Goal: Information Seeking & Learning: Learn about a topic

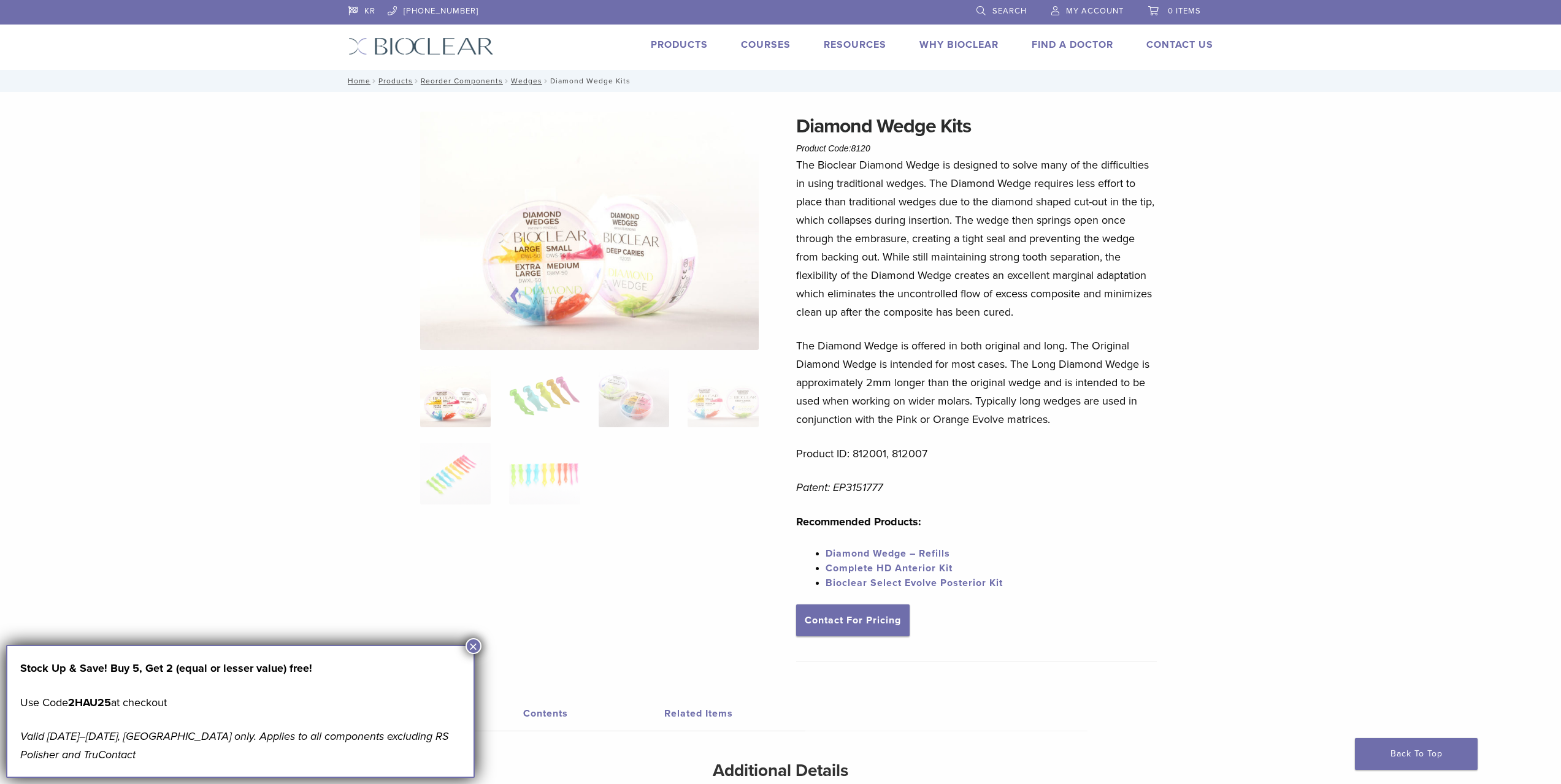
click at [1163, 522] on div "Diamond Wedge Kits Product Code: 8120 $ 77.62 Diamond Wedge Kits Product Code: …" at bounding box center [780, 510] width 883 height 798
drag, startPoint x: 893, startPoint y: 456, endPoint x: 937, endPoint y: 463, distance: 44.6
click at [937, 463] on div "The Bioclear Diamond Wedge is designed to solve many of the difficulties in usi…" at bounding box center [976, 380] width 361 height 449
click at [959, 476] on div "The Bioclear Diamond Wedge is designed to solve many of the difficulties in usi…" at bounding box center [976, 380] width 361 height 449
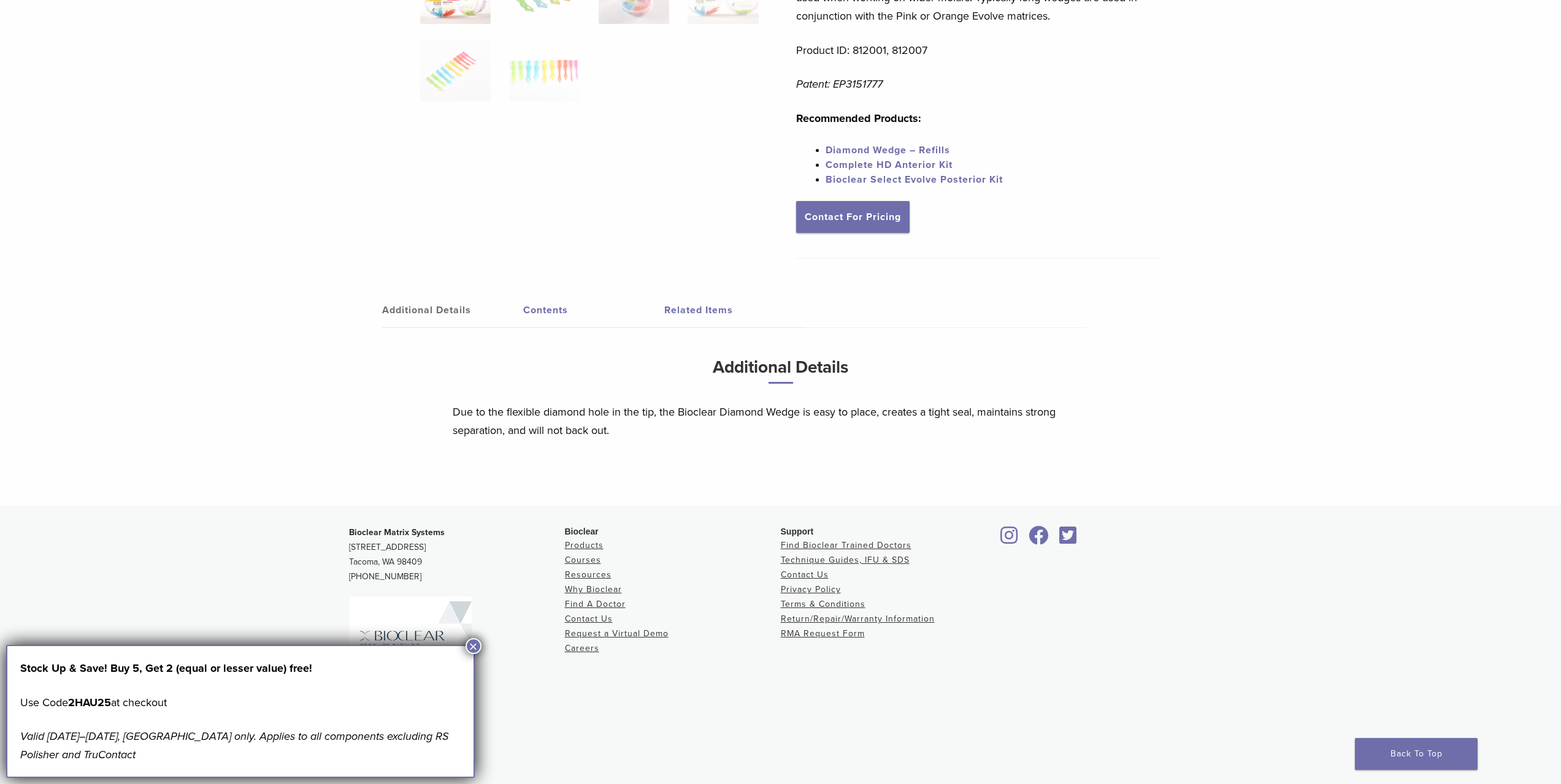
scroll to position [420, 0]
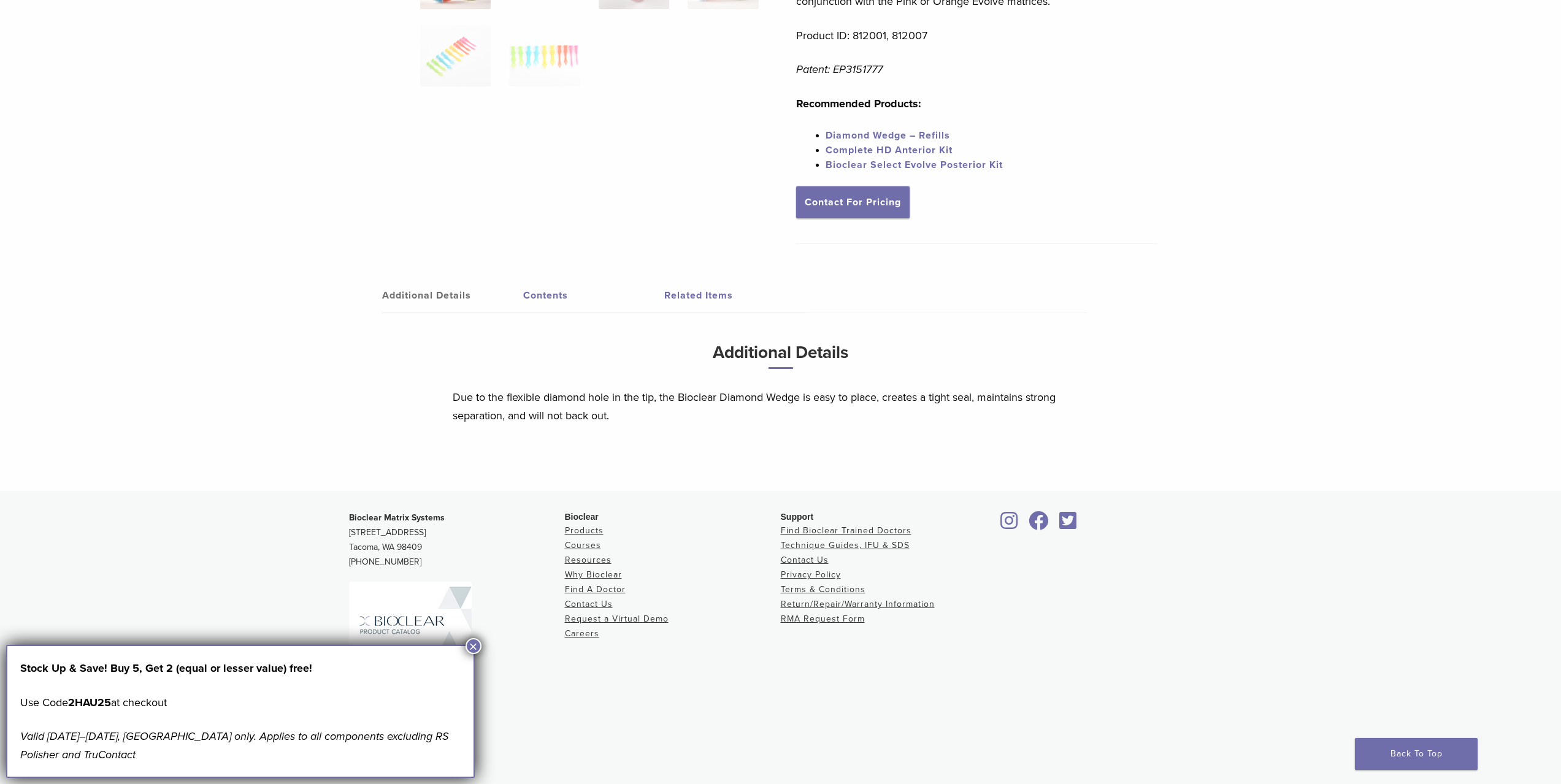
click at [471, 646] on button "×" at bounding box center [473, 646] width 16 height 16
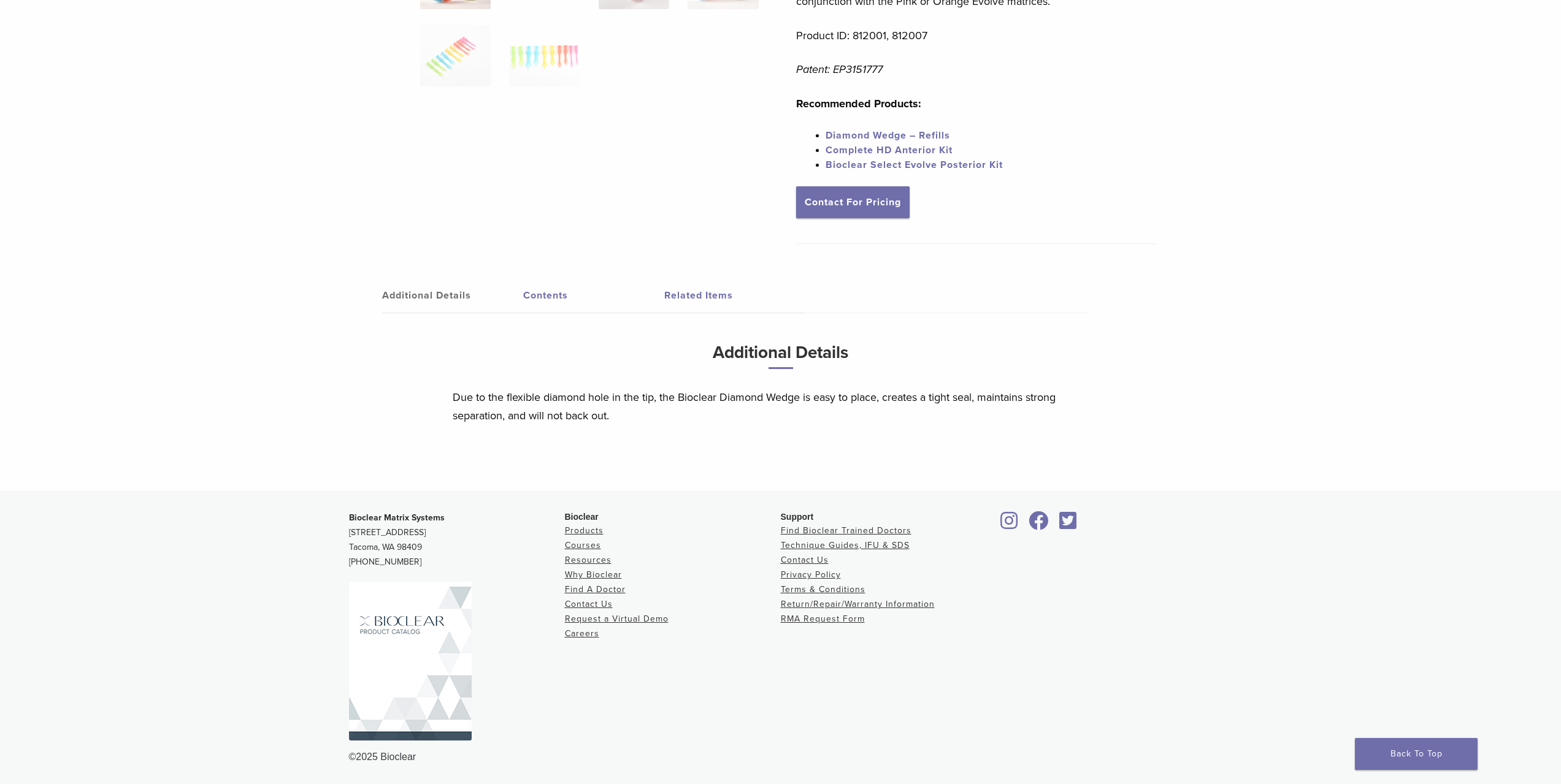
click at [448, 647] on img at bounding box center [411, 661] width 123 height 159
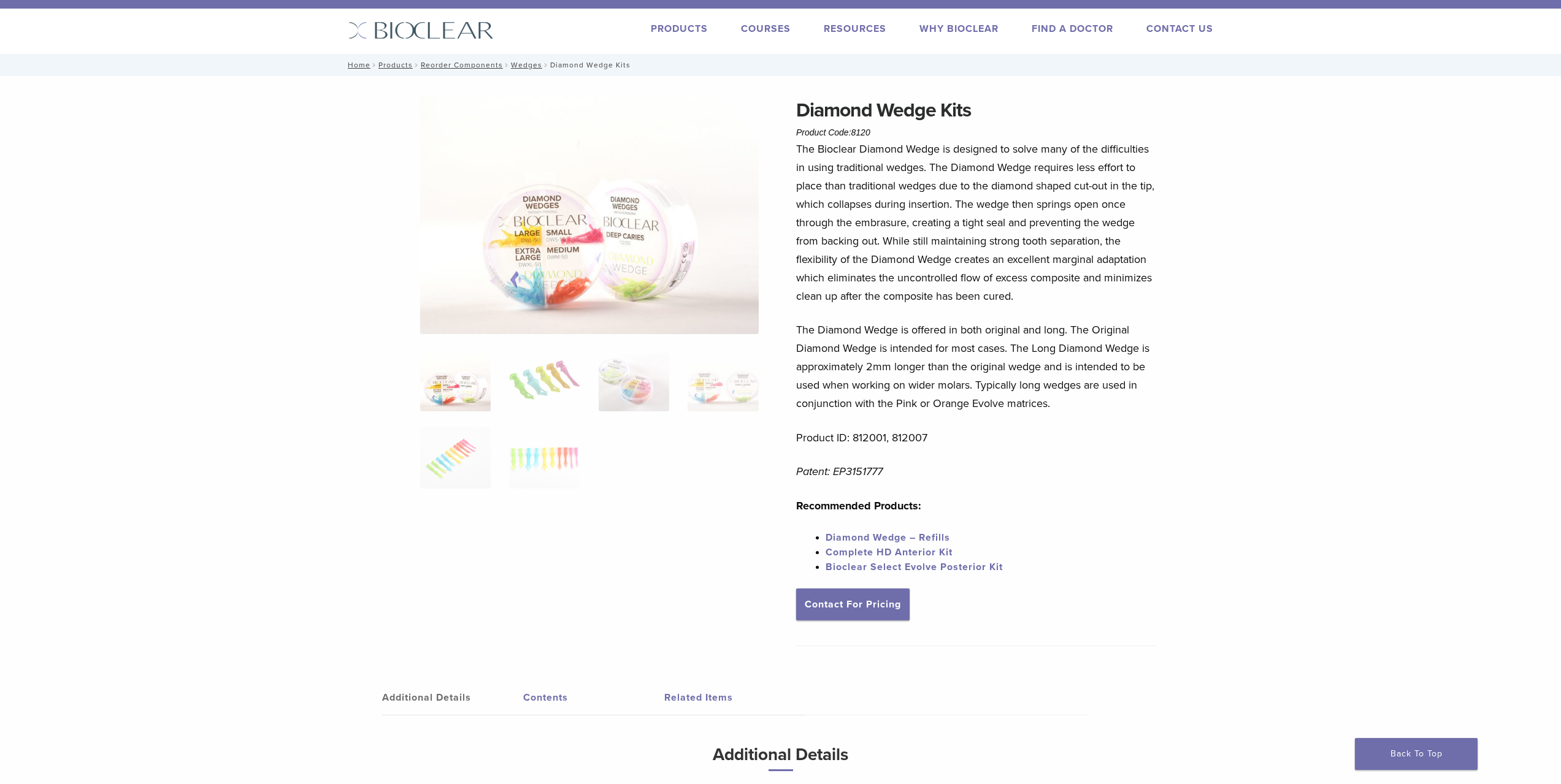
scroll to position [0, 0]
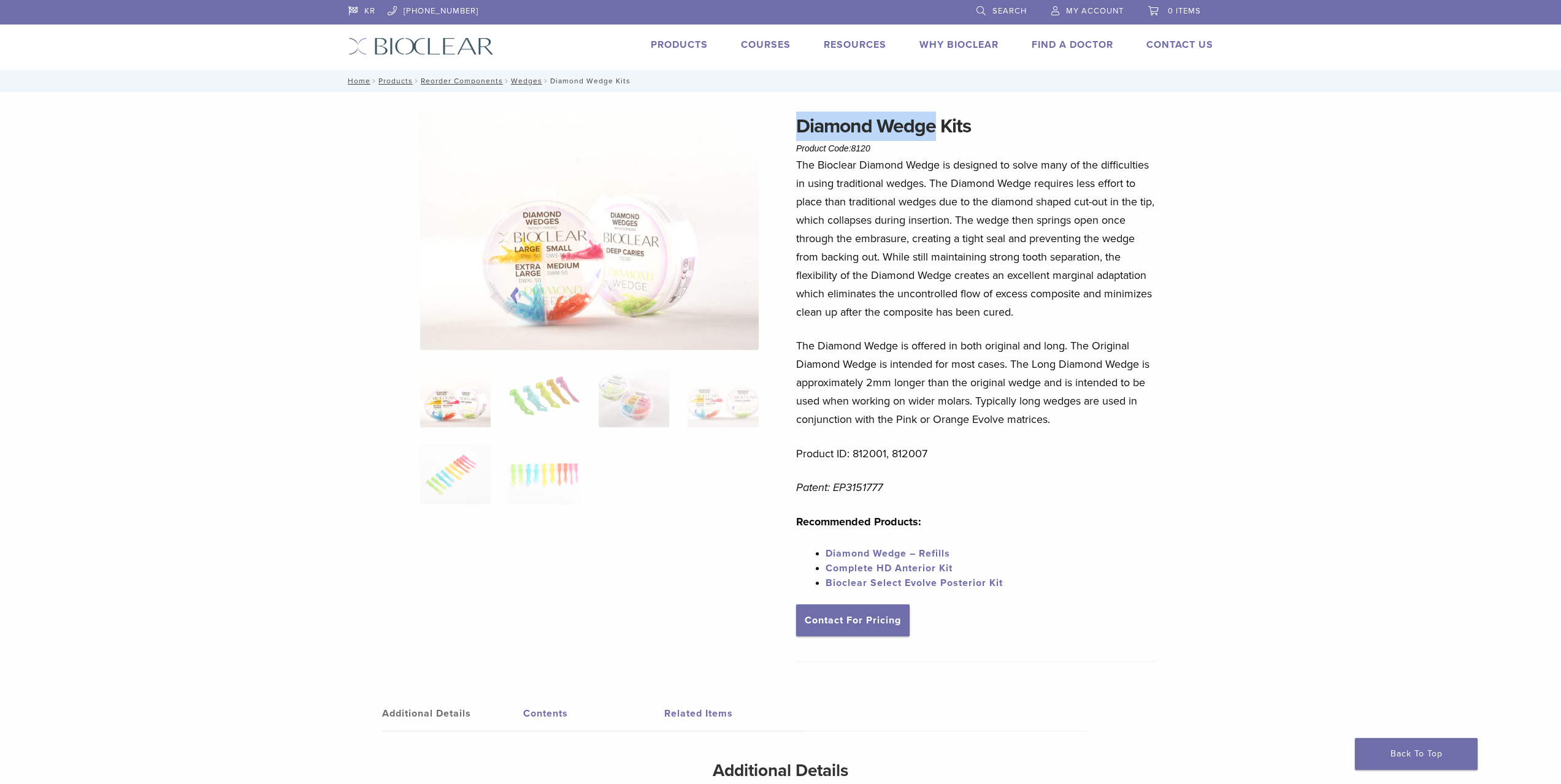
drag, startPoint x: 803, startPoint y: 126, endPoint x: 938, endPoint y: 132, distance: 135.1
click at [938, 132] on h1 "Diamond Wedge Kits" at bounding box center [976, 126] width 361 height 29
copy h1 "Diamond Wedge"
click at [987, 14] on link "Search" at bounding box center [1001, 9] width 50 height 19
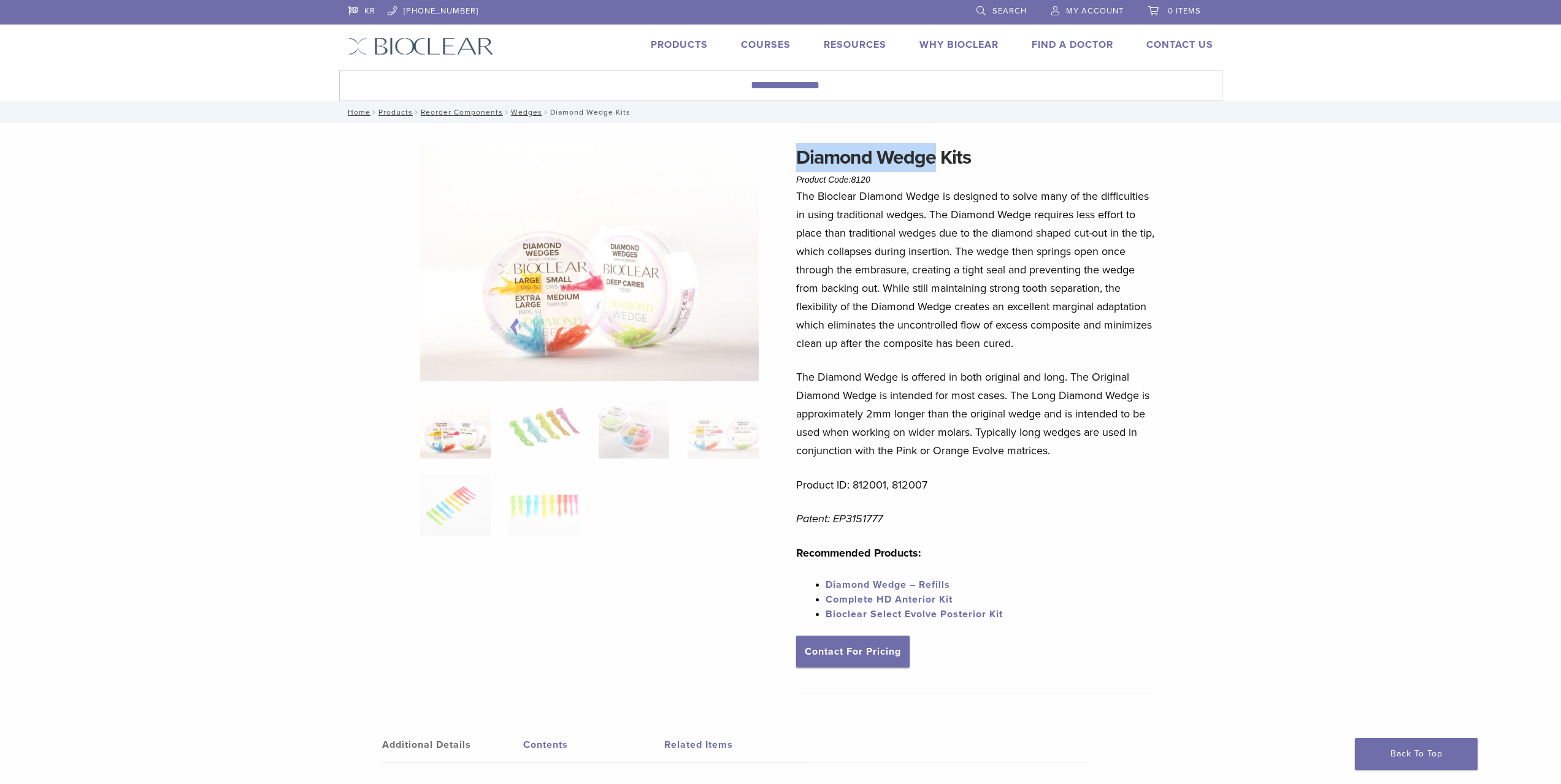
click at [745, 119] on nav "Home / Products / Reorder Components / Wedges / Diamond Wedge Kits" at bounding box center [780, 112] width 883 height 22
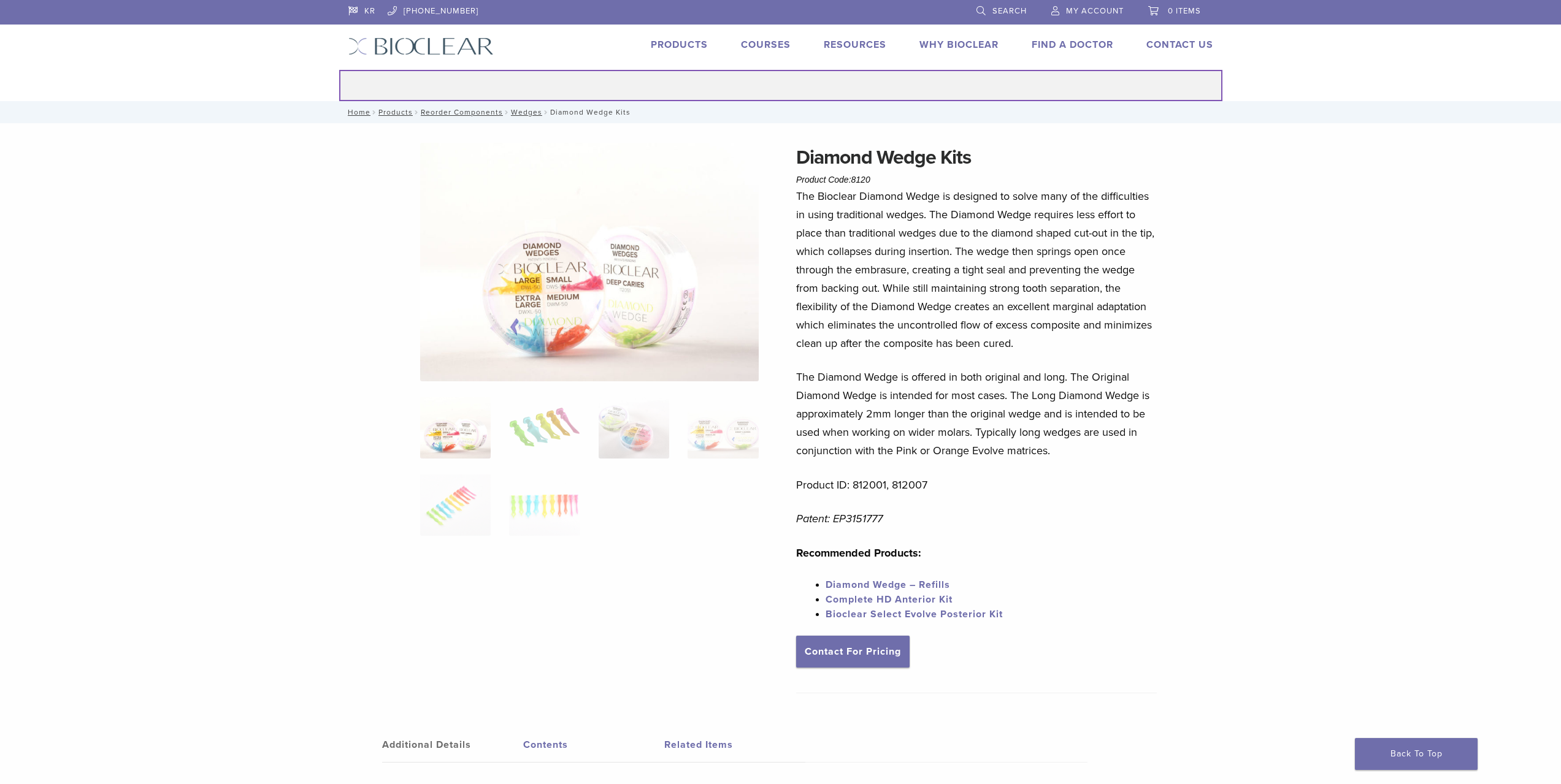
click at [734, 94] on input "Search for:" at bounding box center [780, 86] width 883 height 31
click at [735, 91] on input "Search for:" at bounding box center [780, 86] width 883 height 31
paste input "**********"
type input "**********"
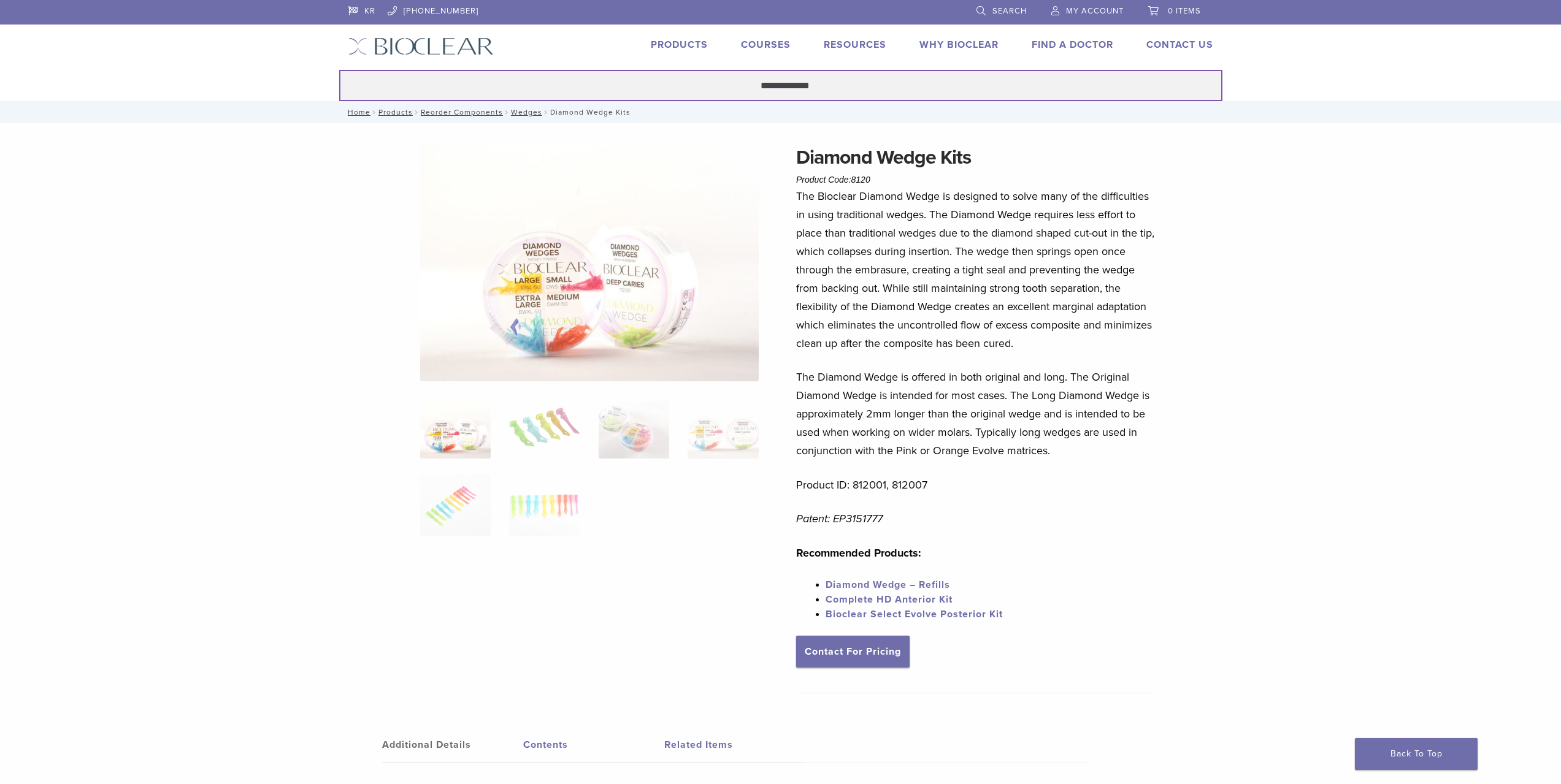
click at [338, 69] on button "Search" at bounding box center [338, 69] width 1 height 1
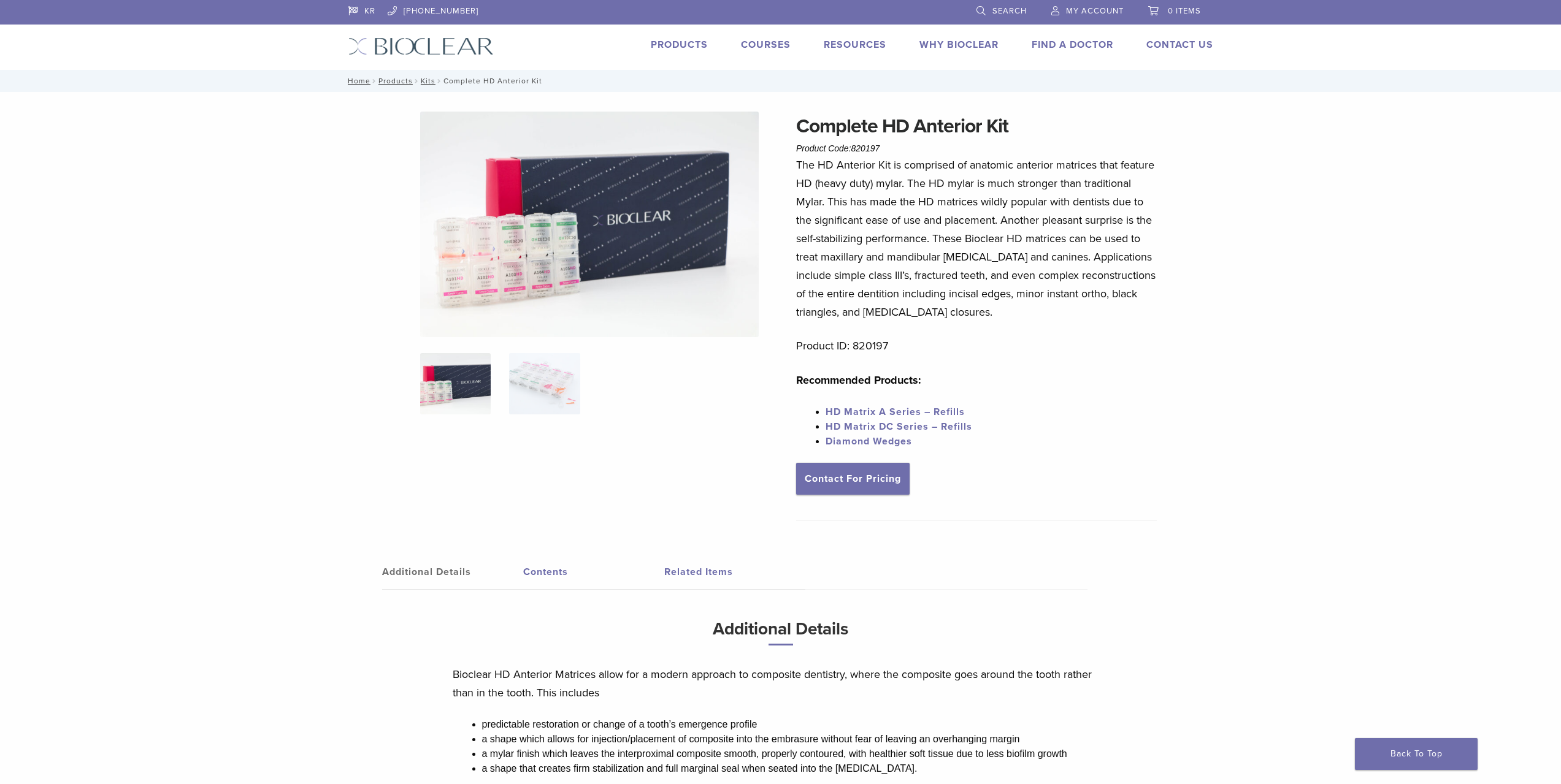
drag, startPoint x: 843, startPoint y: 146, endPoint x: 900, endPoint y: 145, distance: 57.0
click at [878, 149] on div "Complete HD Anterior Kit Product Code: 820197 $ 329.28" at bounding box center [976, 134] width 361 height 44
click at [989, 10] on link "Search" at bounding box center [1001, 9] width 50 height 19
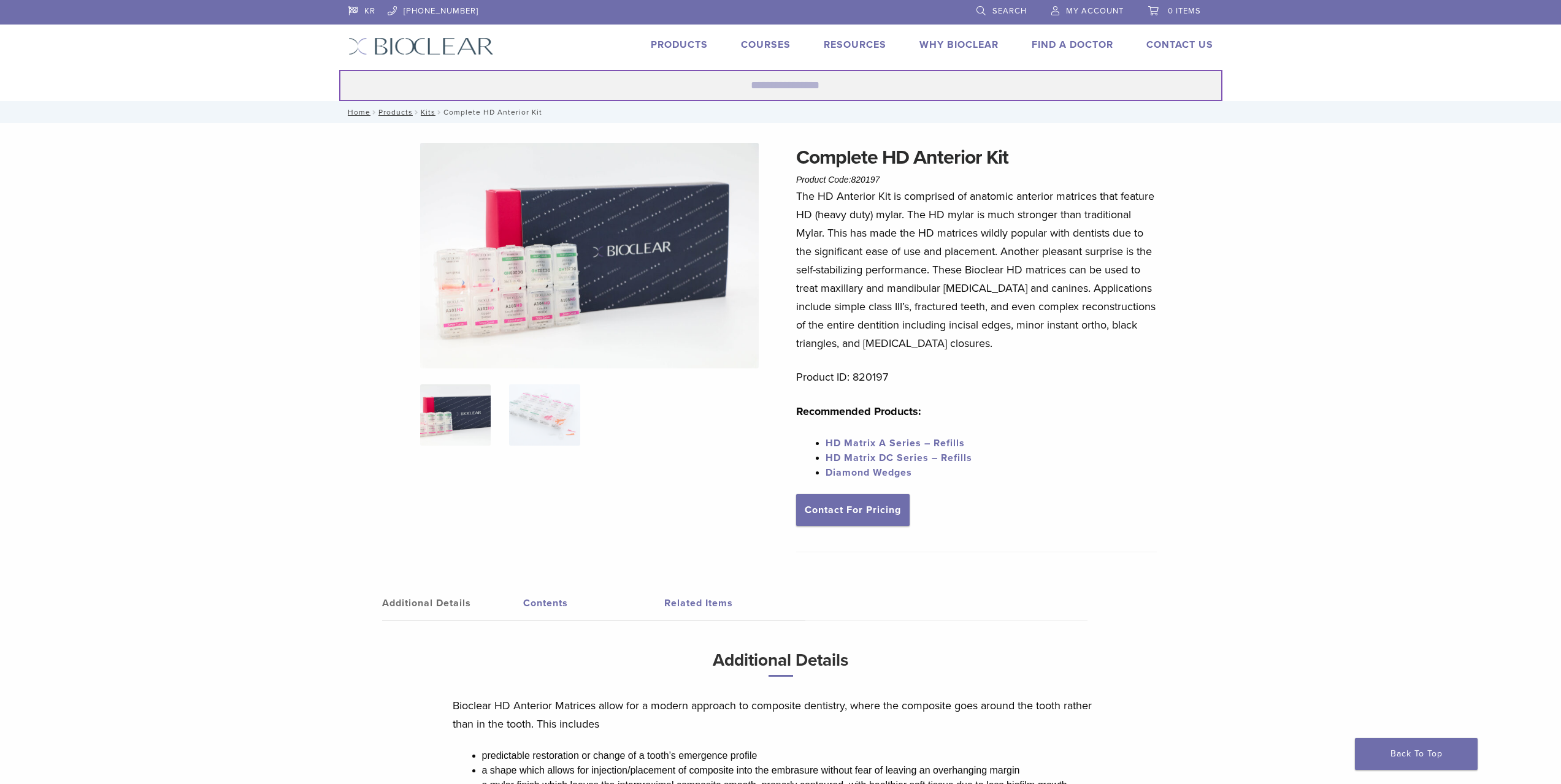
click at [833, 94] on input "Search for:" at bounding box center [780, 86] width 883 height 31
paste input "******"
type input "******"
click at [338, 69] on button "Search" at bounding box center [338, 69] width 1 height 1
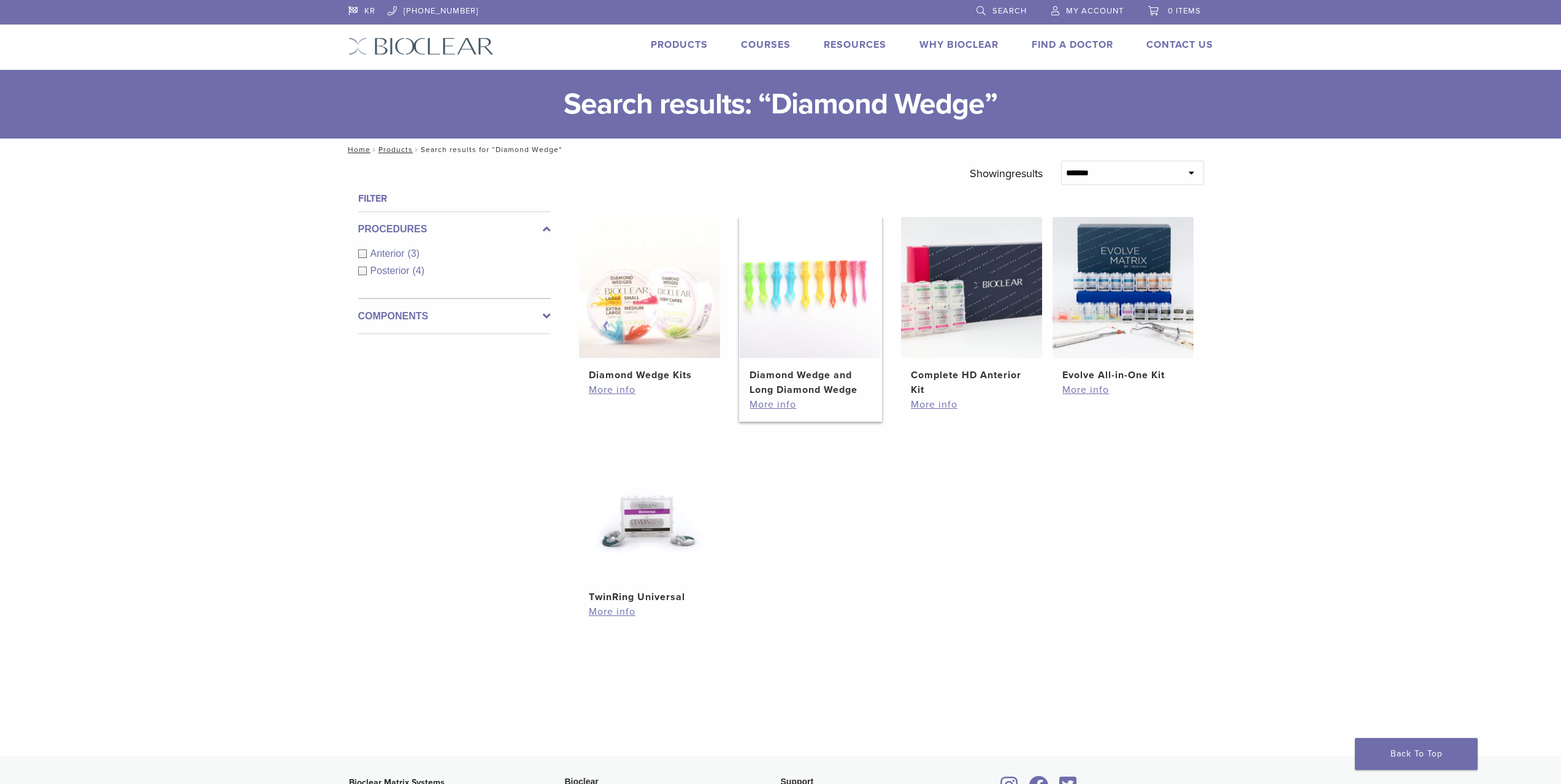
click at [758, 306] on img at bounding box center [810, 288] width 141 height 141
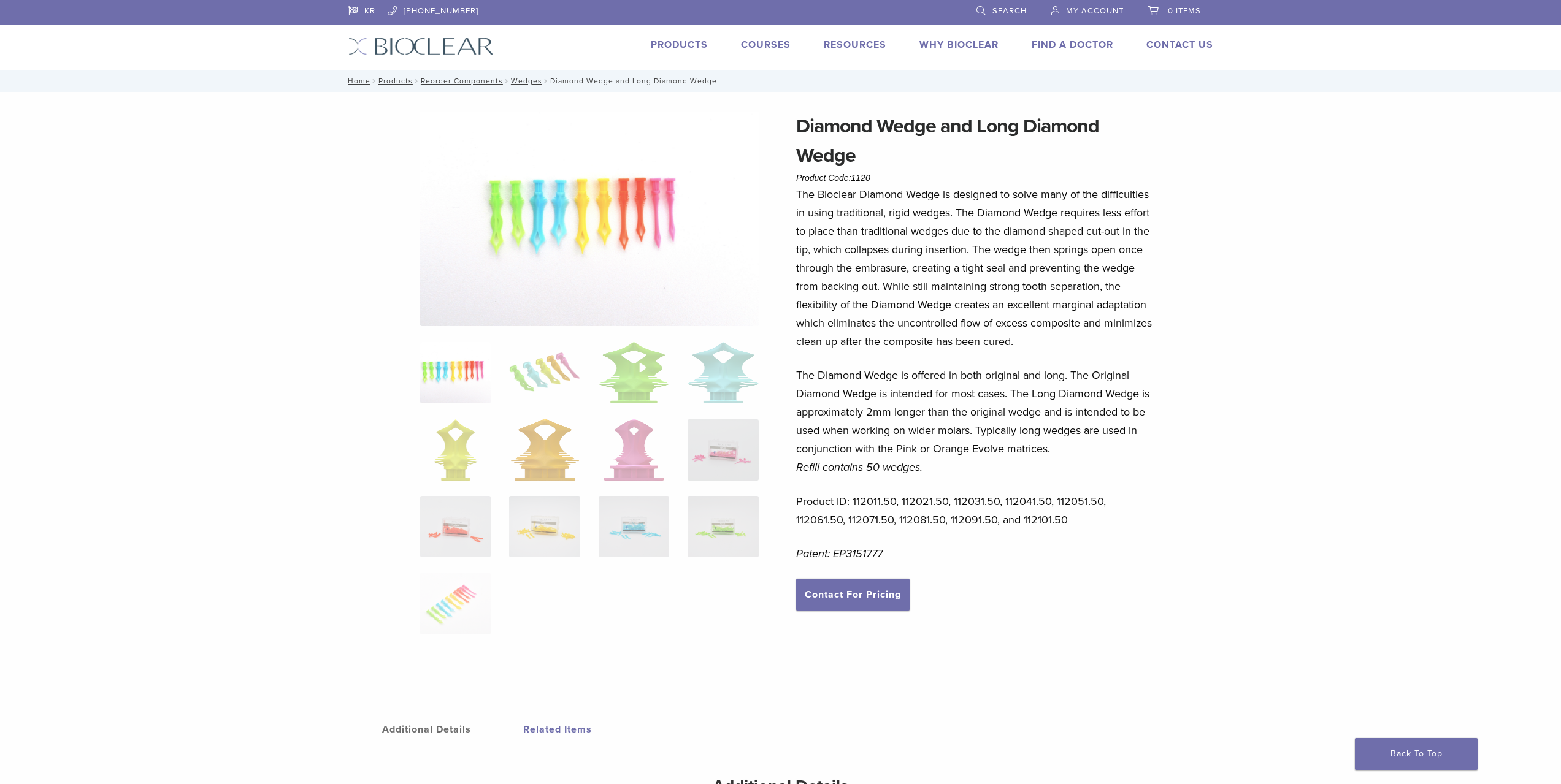
click at [588, 462] on ol at bounding box center [589, 496] width 357 height 309
click at [561, 459] on img at bounding box center [544, 450] width 68 height 61
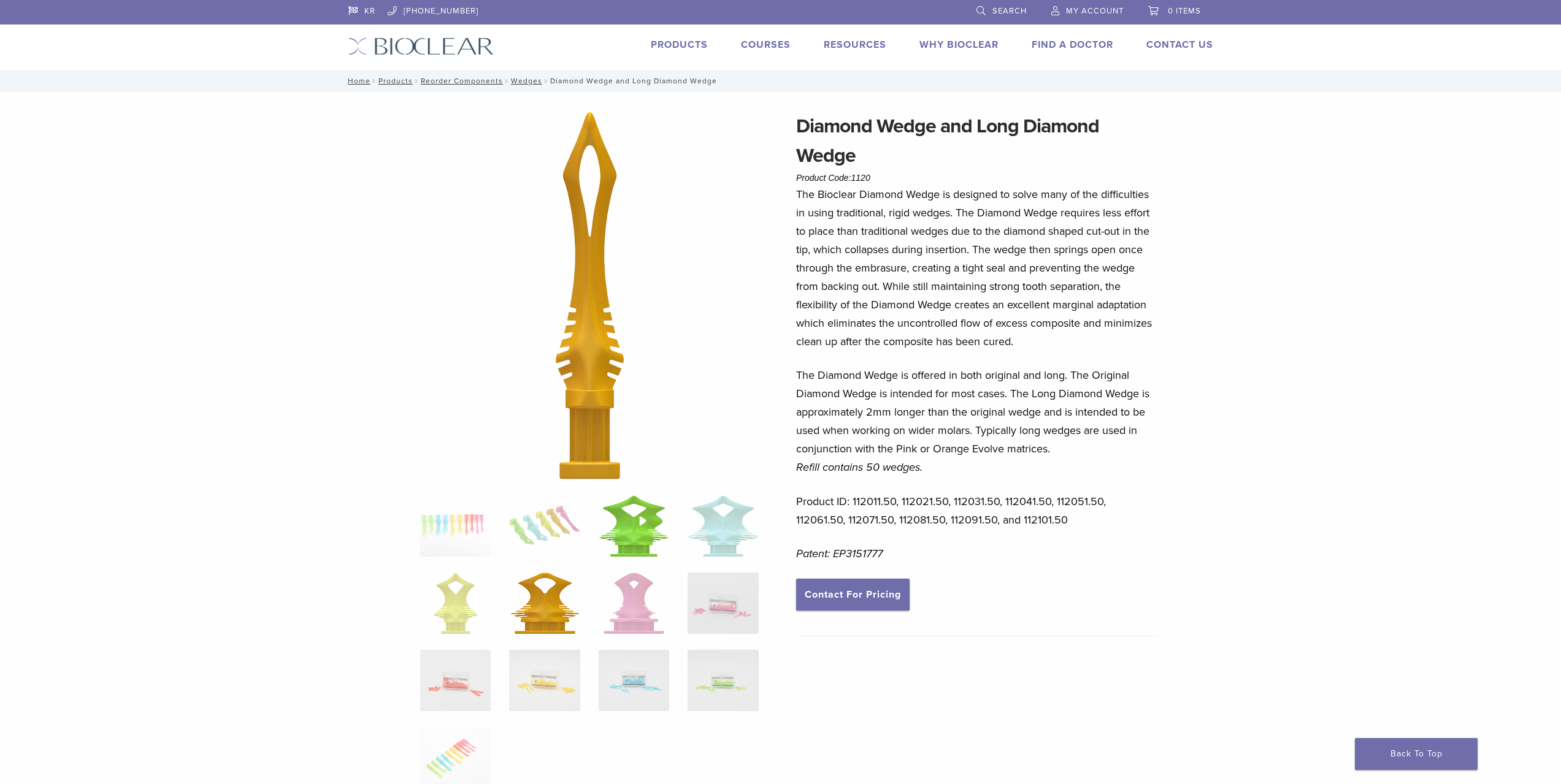
click at [632, 496] on img at bounding box center [633, 526] width 71 height 61
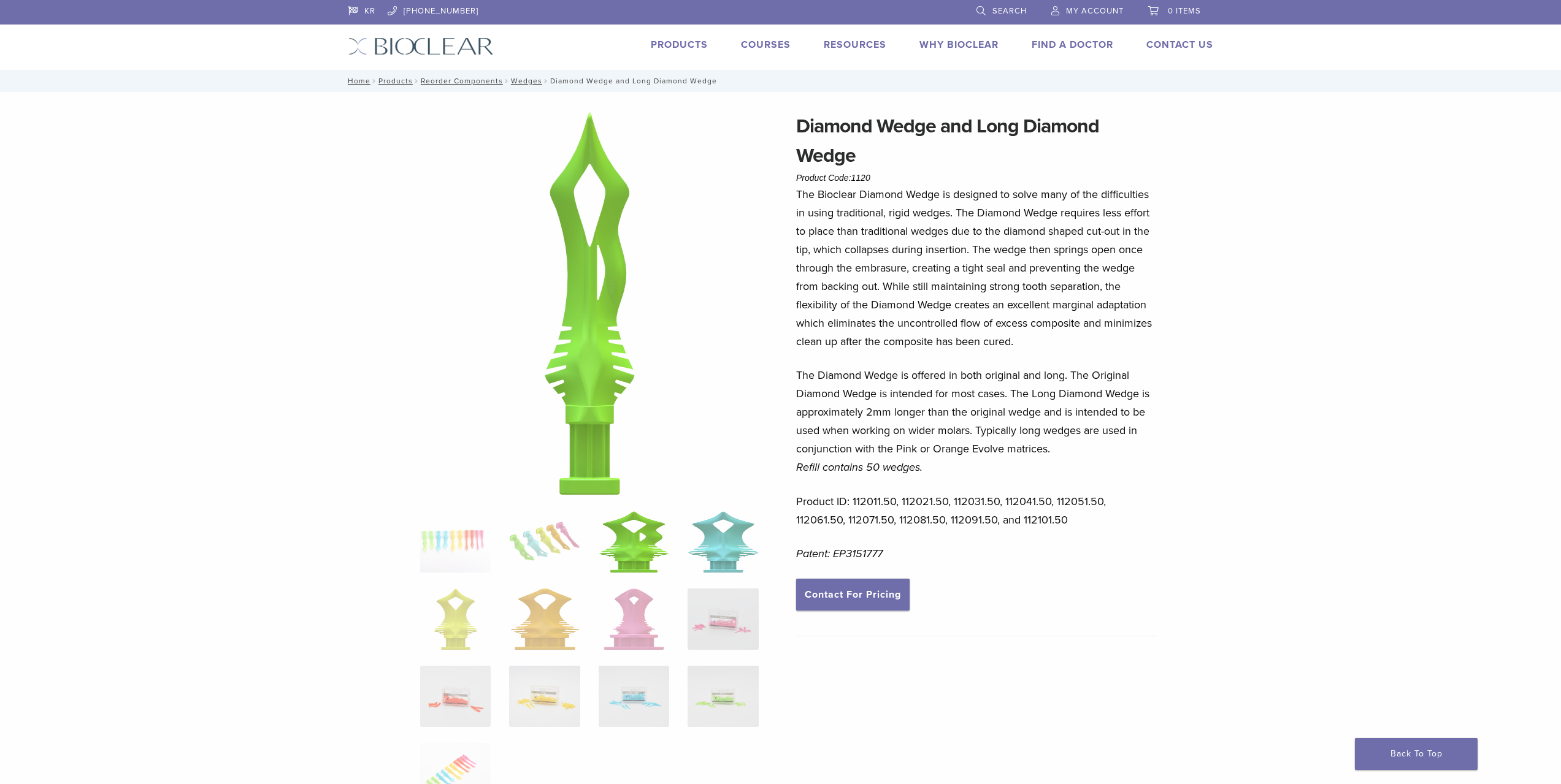
click at [717, 523] on img at bounding box center [723, 542] width 71 height 61
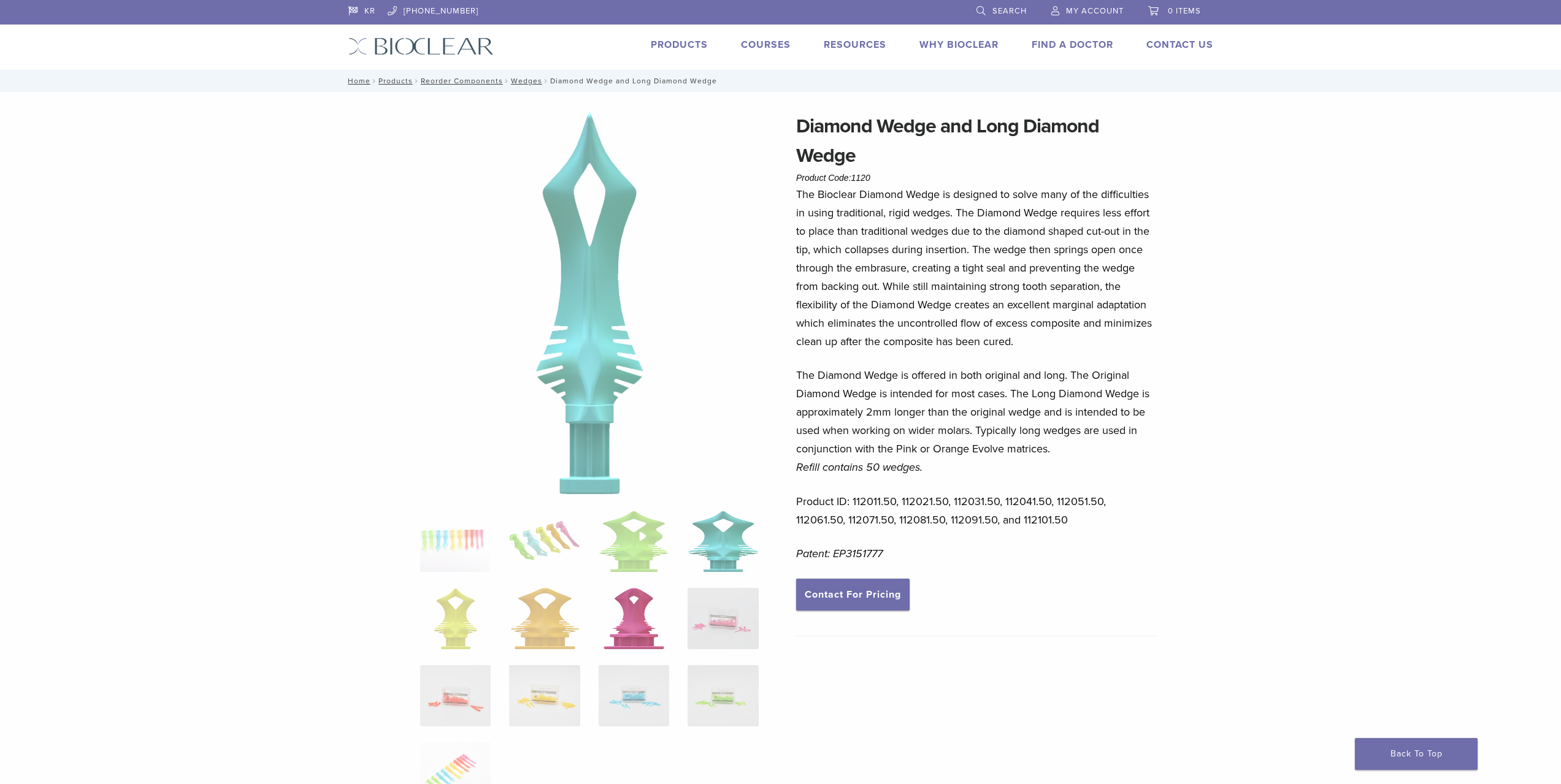
click at [646, 606] on img at bounding box center [633, 619] width 61 height 61
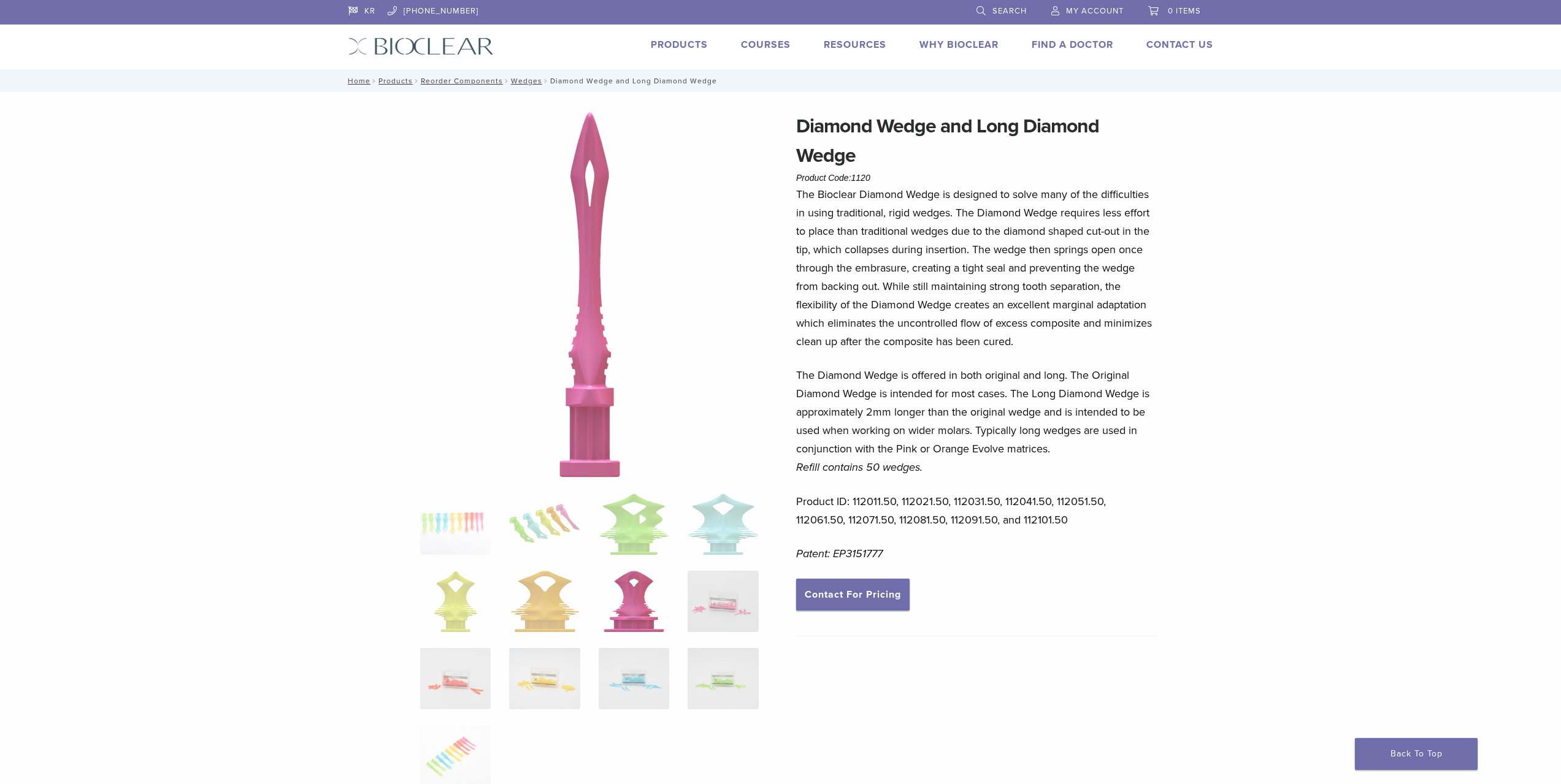
click at [466, 566] on ol at bounding box center [589, 648] width 357 height 309
click at [466, 541] on img at bounding box center [455, 524] width 71 height 61
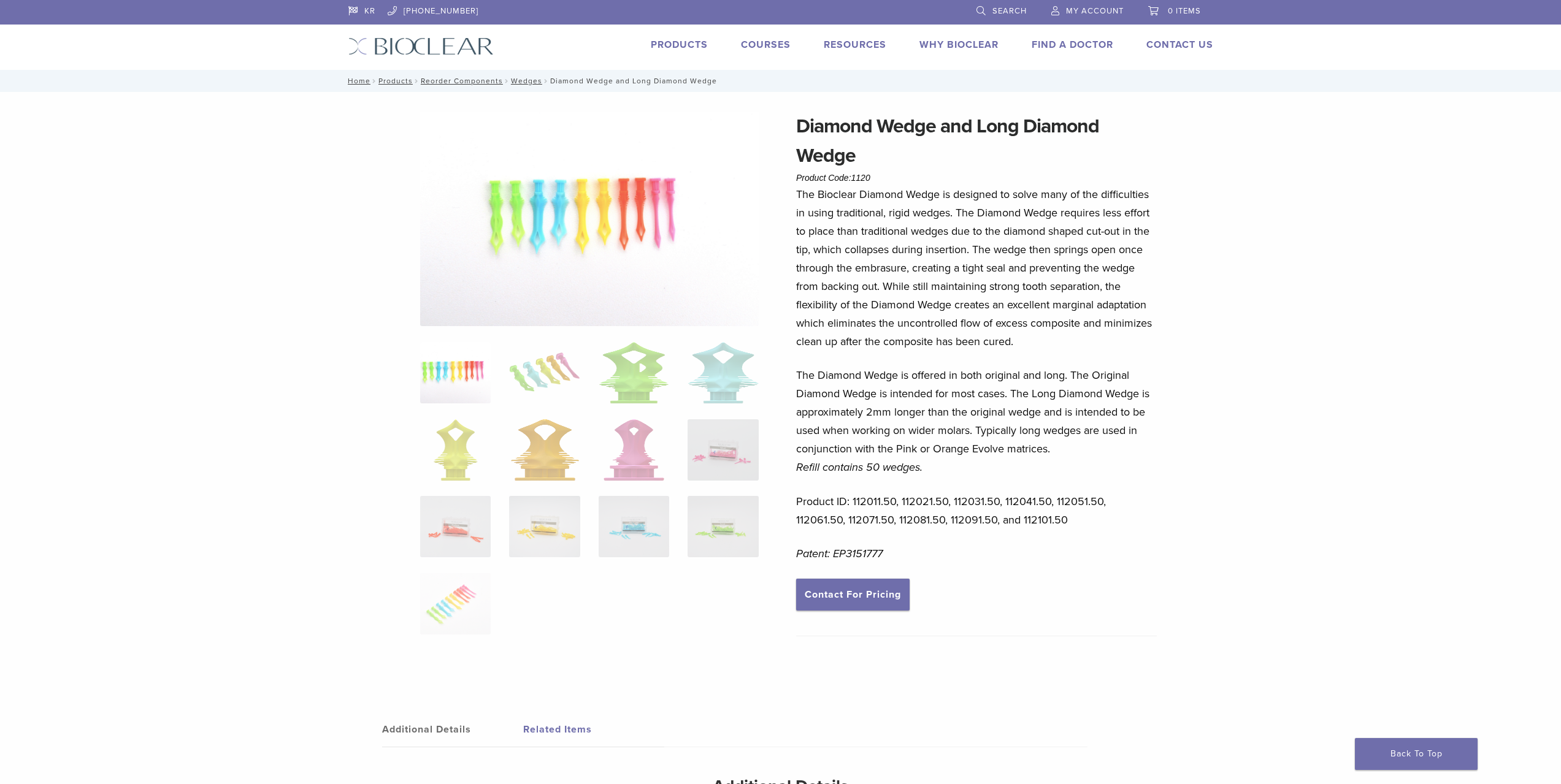
click at [631, 211] on img at bounding box center [589, 218] width 338 height 215
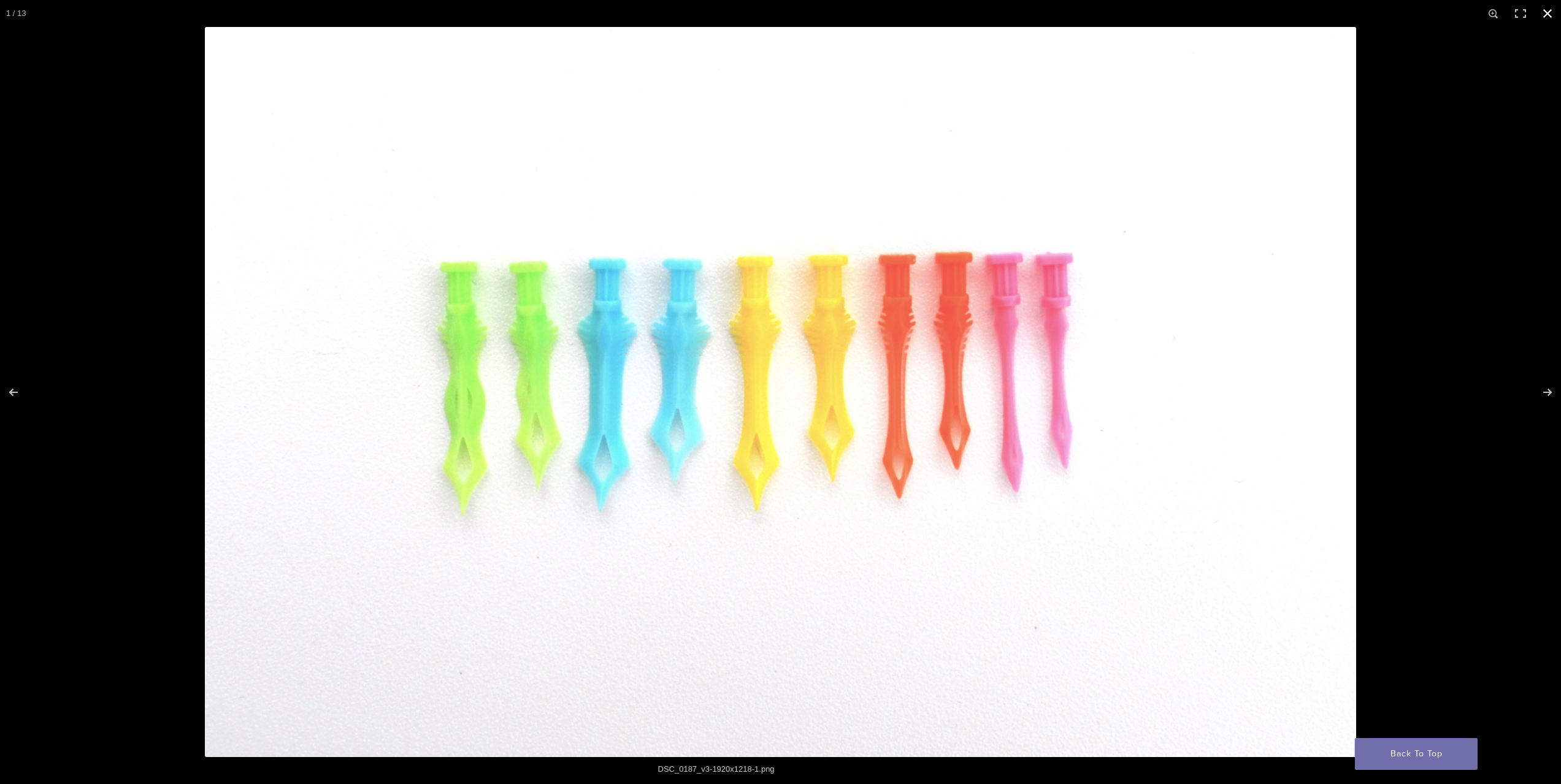
click at [1548, 7] on button "Close (Esc)" at bounding box center [1547, 14] width 27 height 27
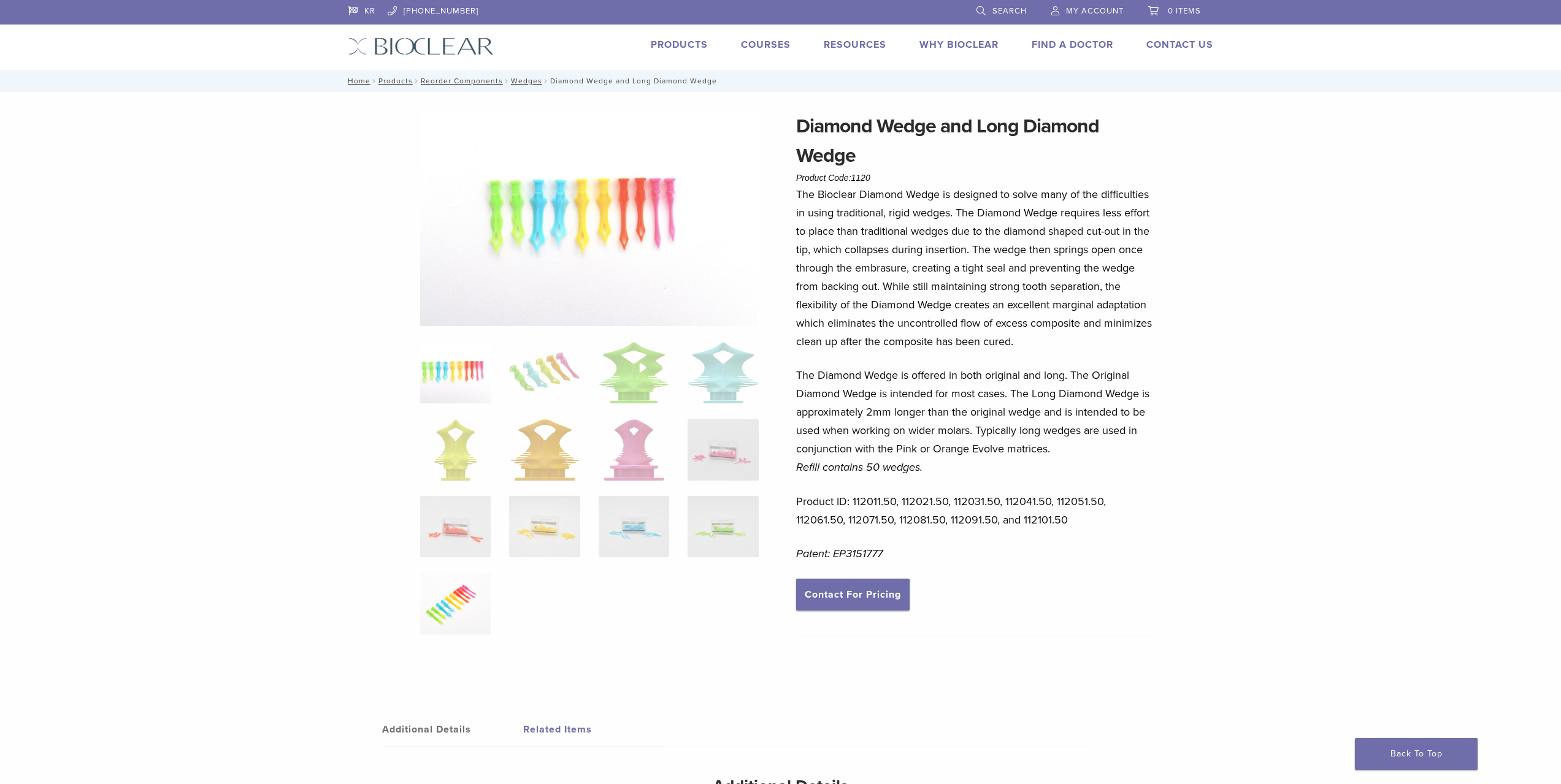
click at [469, 606] on img at bounding box center [455, 604] width 71 height 61
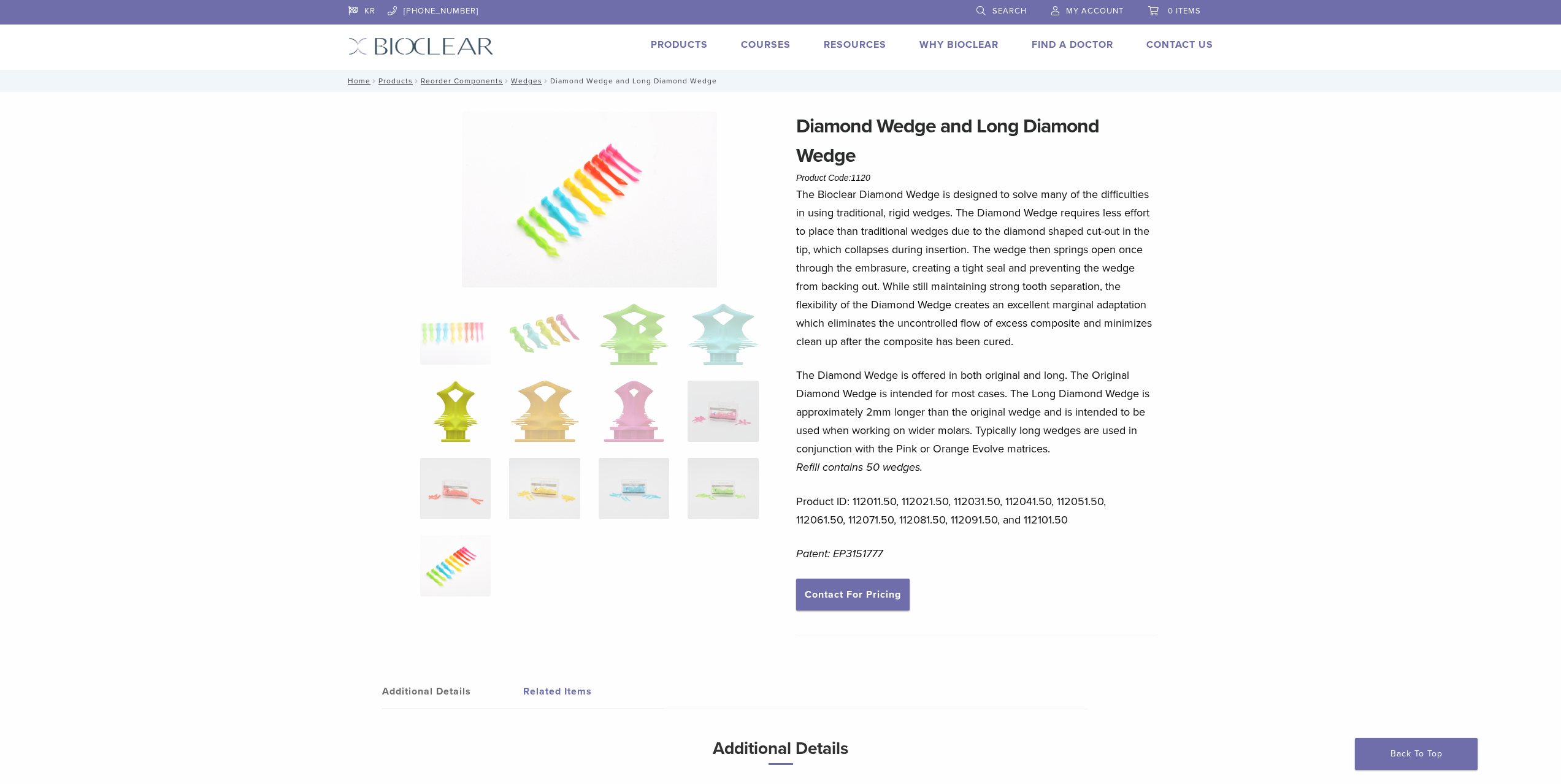
click at [463, 421] on img at bounding box center [456, 411] width 44 height 61
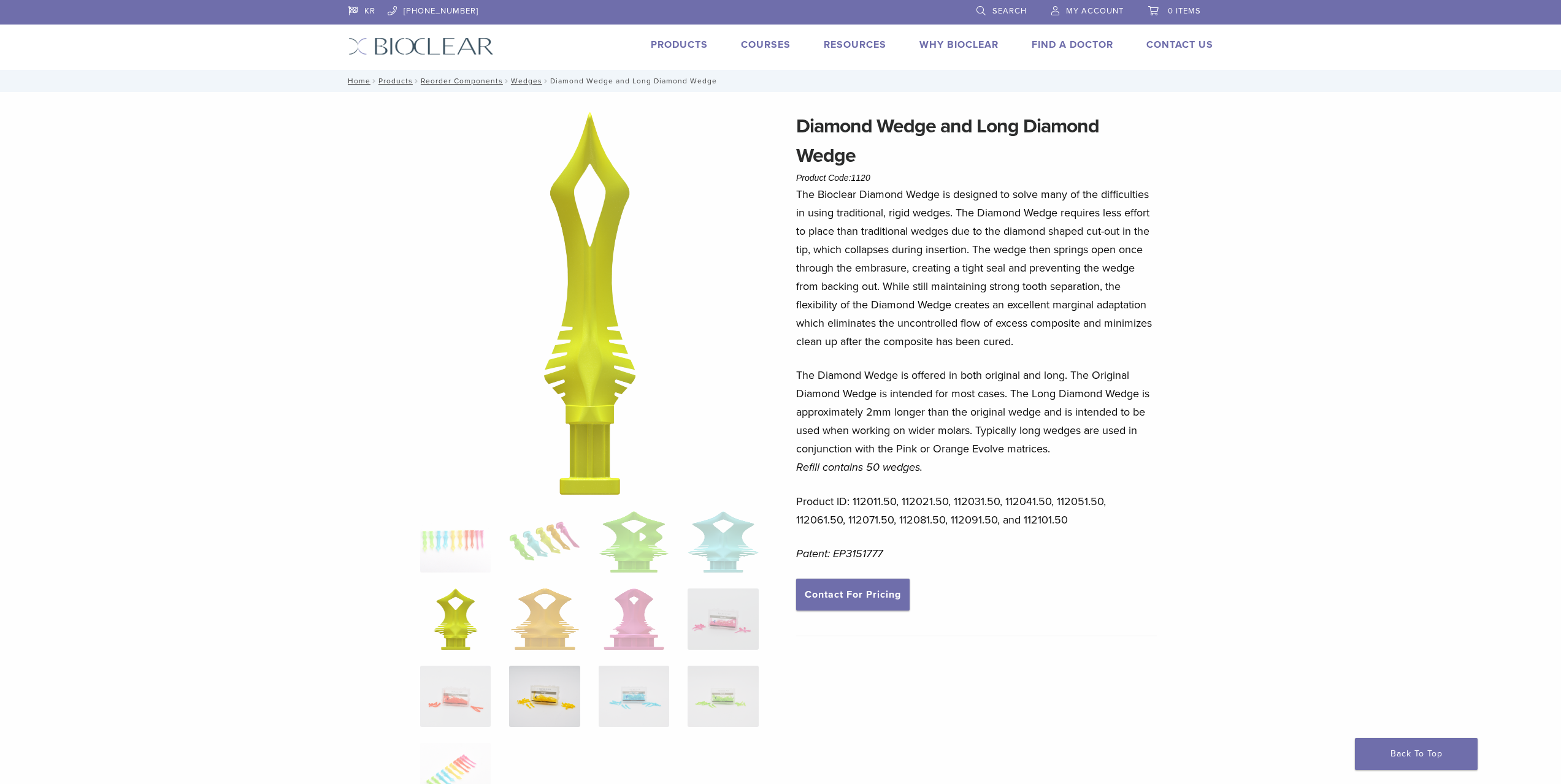
click at [548, 688] on img at bounding box center [544, 697] width 71 height 61
